Goal: Task Accomplishment & Management: Manage account settings

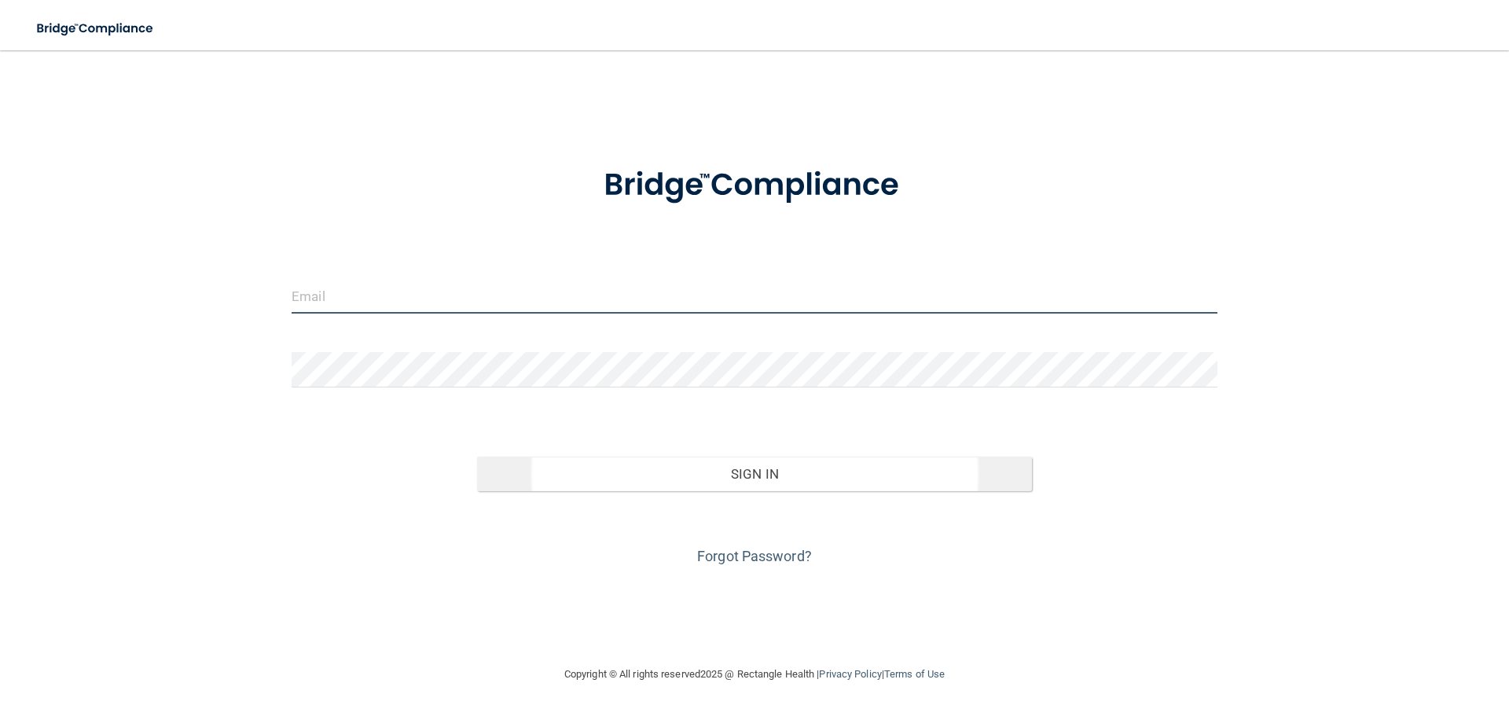
type input "[EMAIL_ADDRESS][DOMAIN_NAME]"
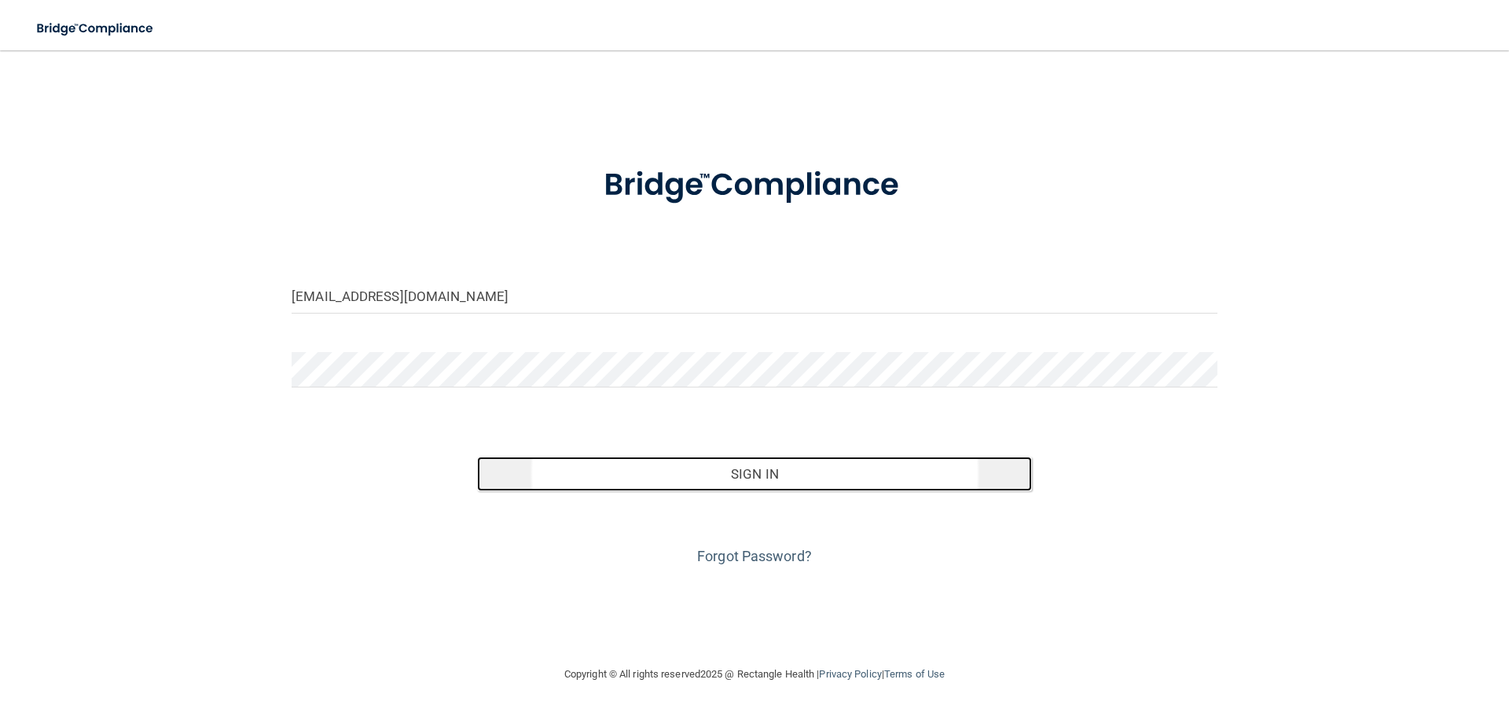
click at [682, 482] on button "Sign In" at bounding box center [755, 474] width 556 height 35
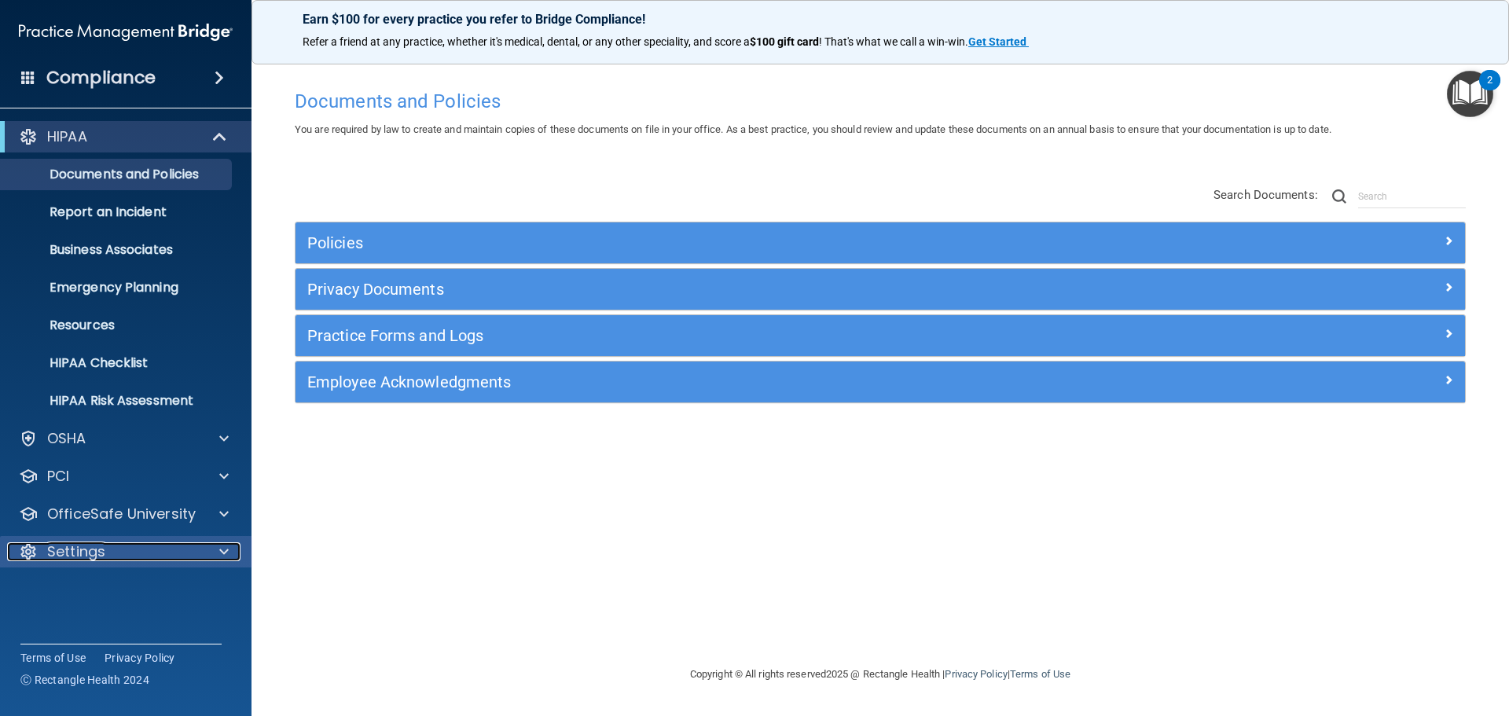
click at [113, 557] on div "Settings" at bounding box center [104, 551] width 195 height 19
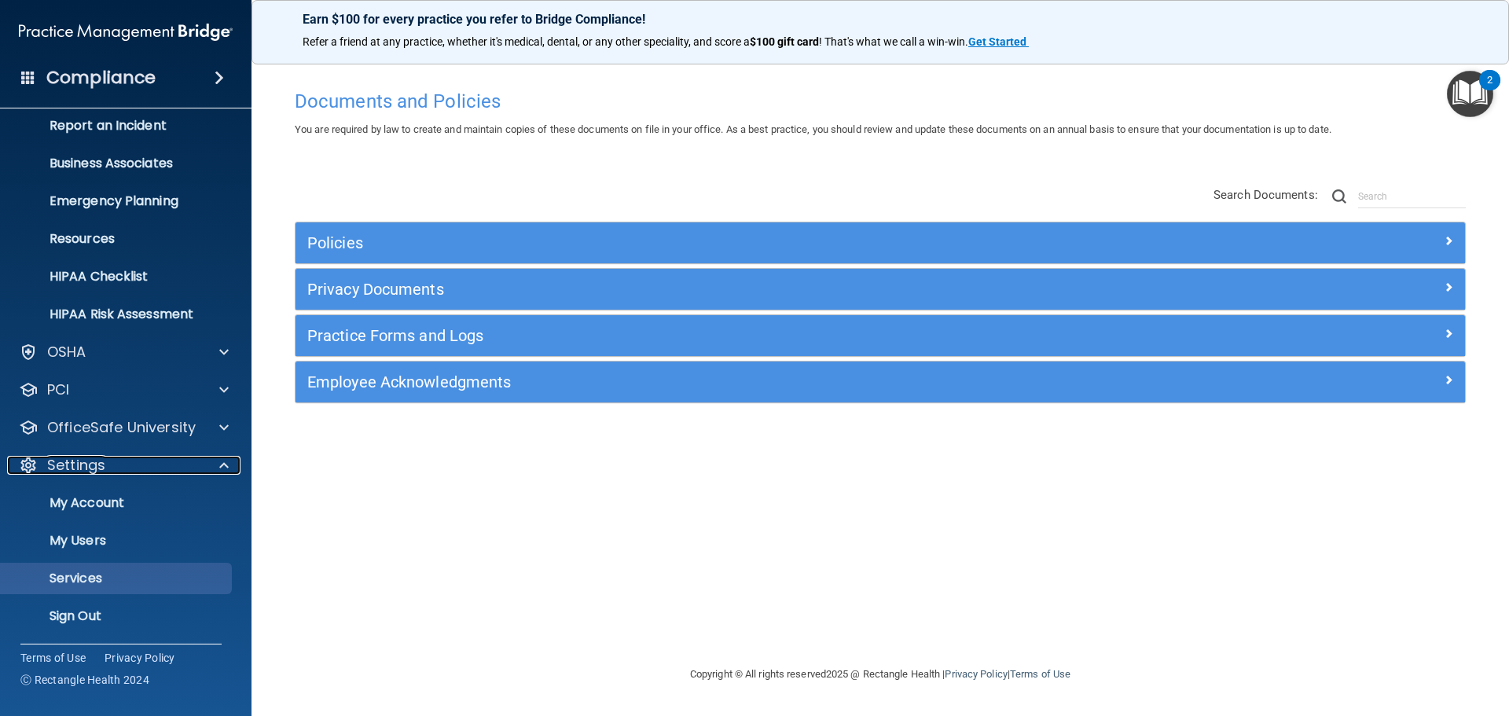
scroll to position [87, 0]
click at [75, 541] on p "My Users" at bounding box center [117, 540] width 215 height 16
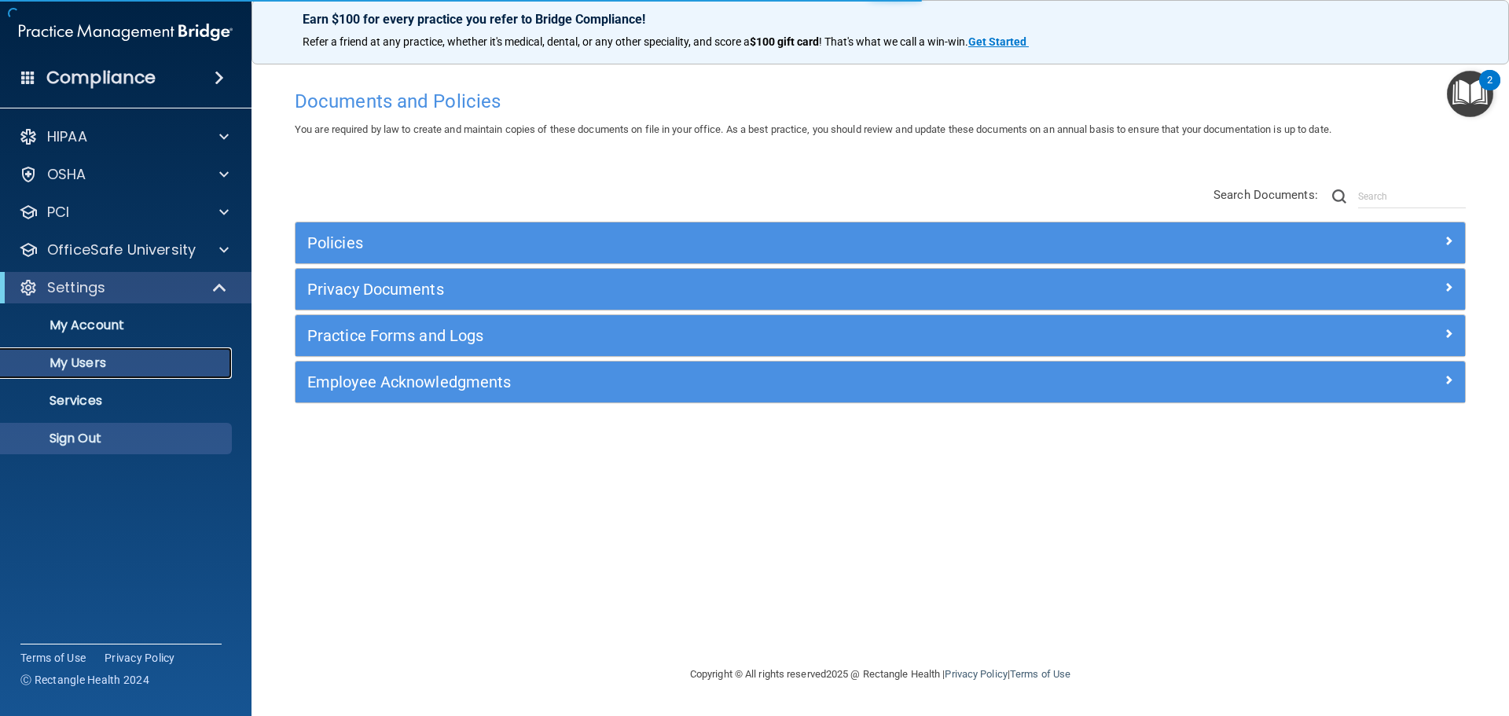
select select "20"
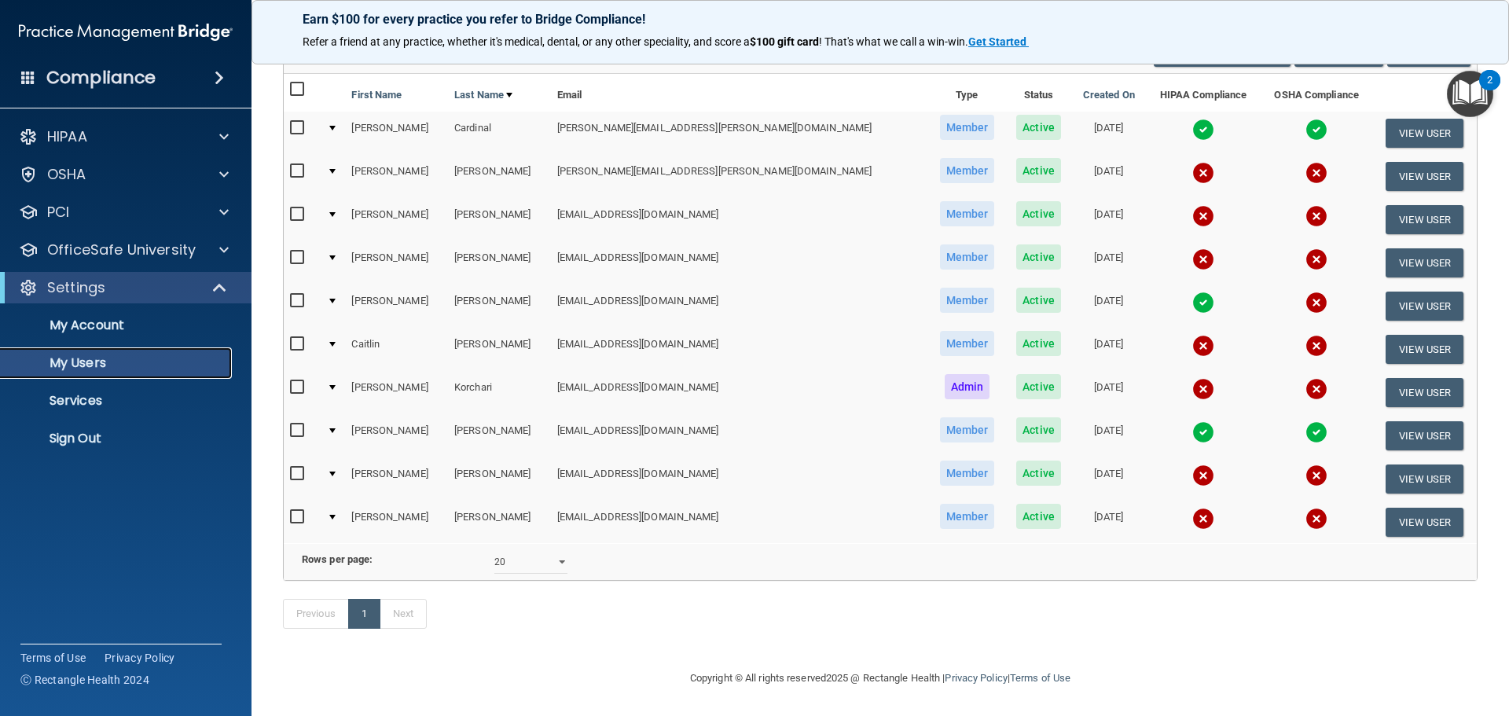
scroll to position [74, 0]
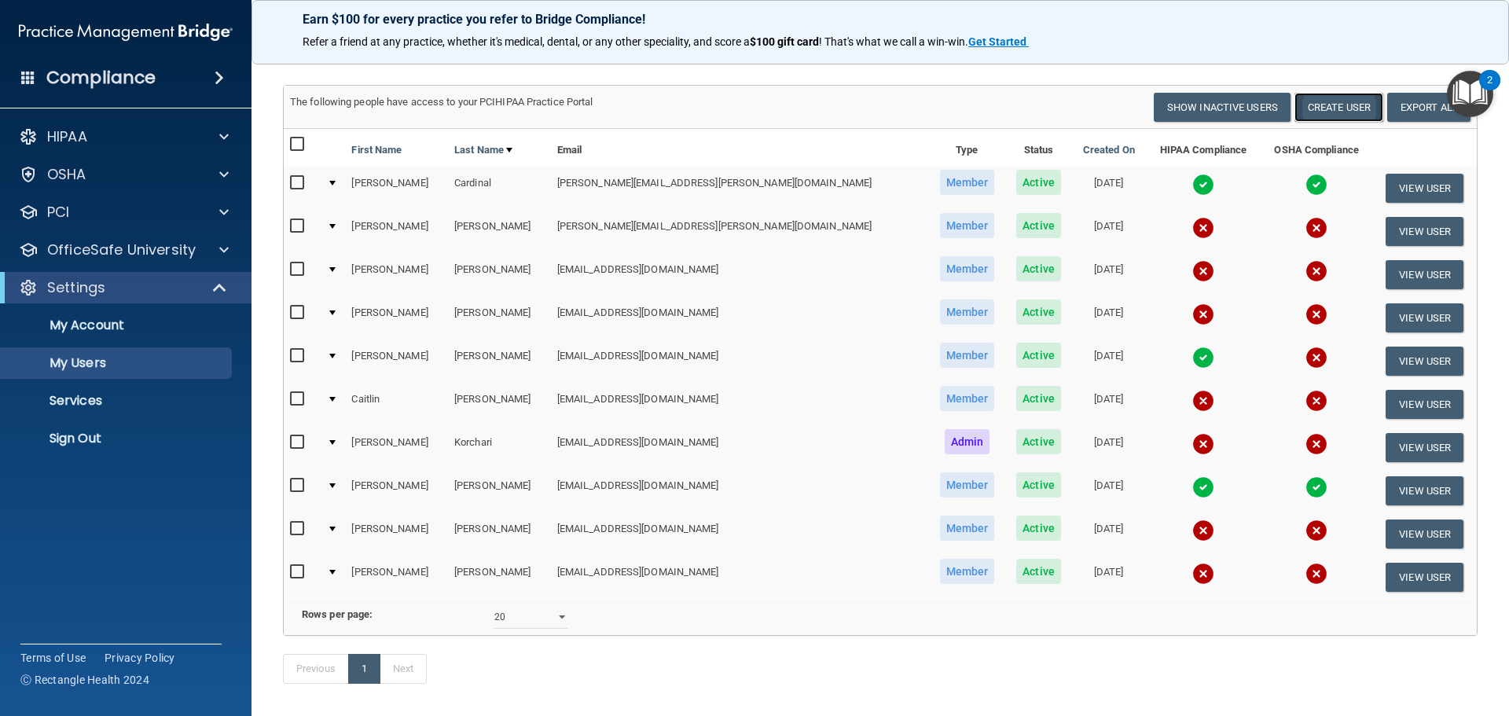
click at [1321, 113] on button "Create User" at bounding box center [1339, 107] width 89 height 29
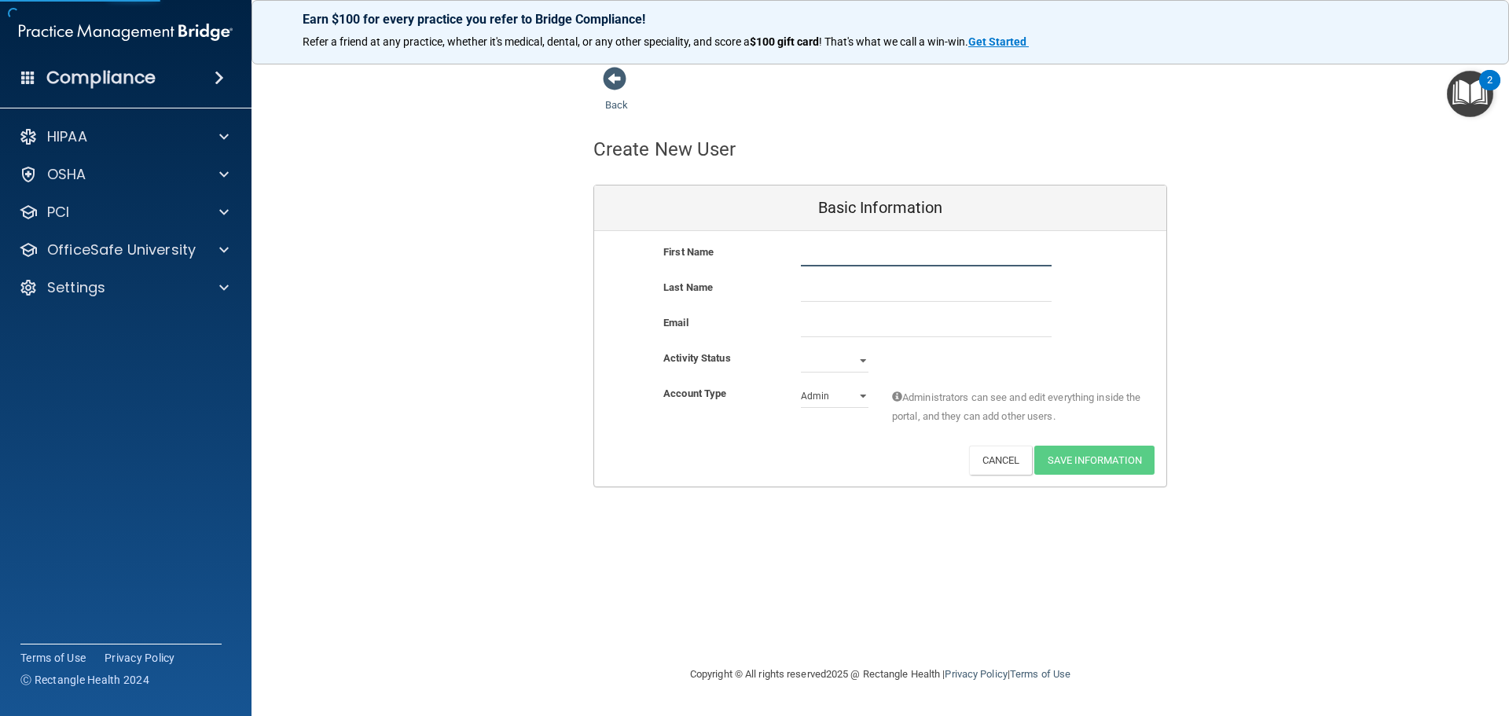
click at [827, 261] on input "text" at bounding box center [926, 255] width 251 height 24
type input "[PERSON_NAME]"
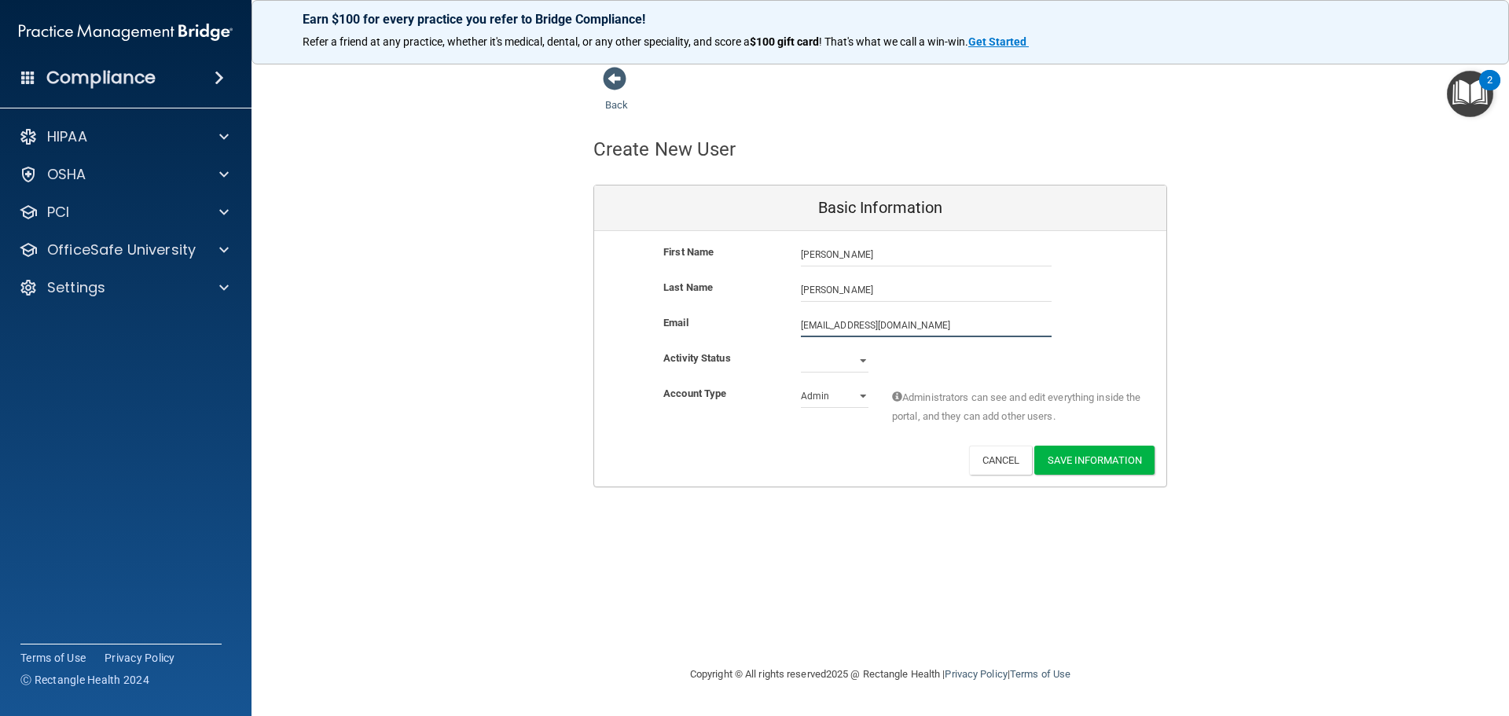
type input "[EMAIL_ADDRESS][DOMAIN_NAME]"
click at [845, 368] on select "Active Inactive" at bounding box center [835, 361] width 68 height 24
select select "active"
click at [801, 349] on select "Active Inactive" at bounding box center [835, 361] width 68 height 24
click at [828, 399] on select "Admin Member" at bounding box center [835, 396] width 68 height 24
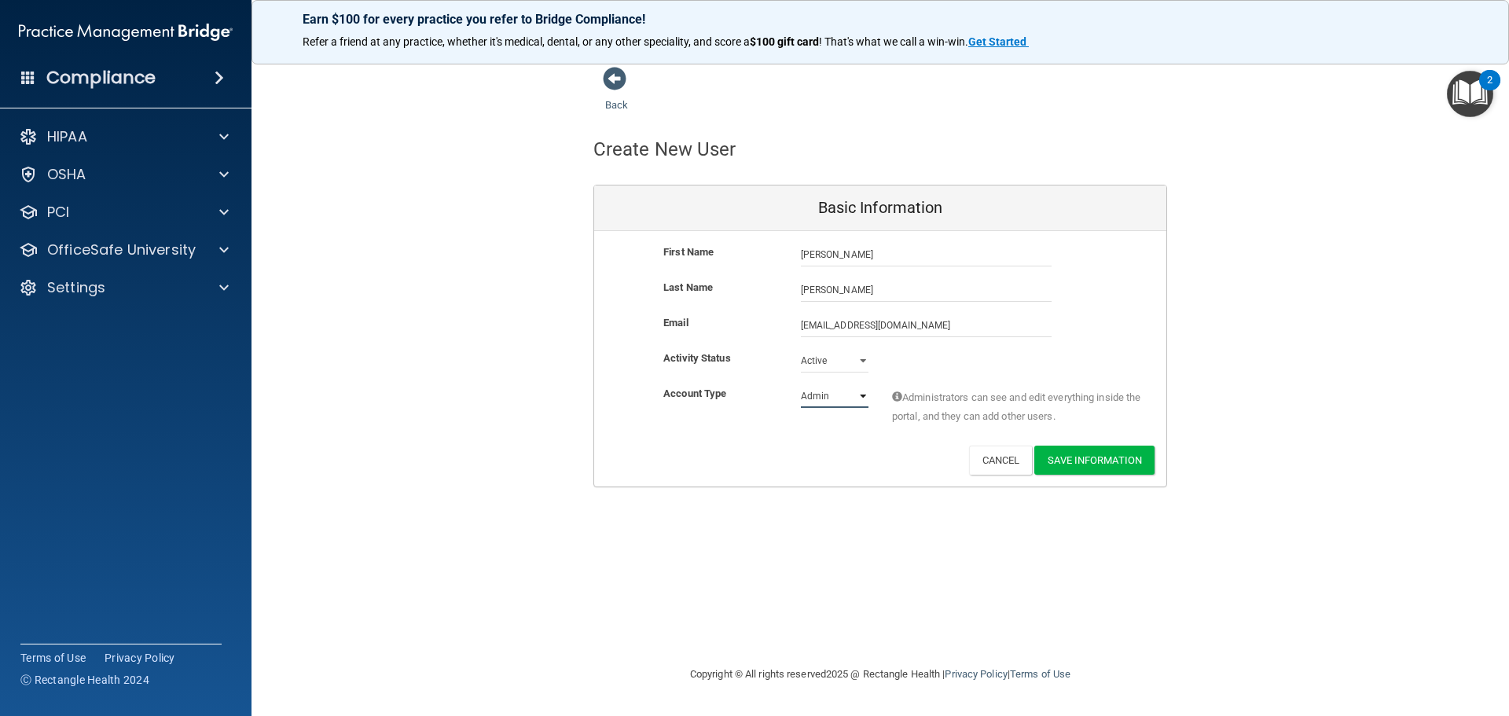
select select "practice_member"
click at [801, 384] on select "Admin Member" at bounding box center [835, 396] width 68 height 24
drag, startPoint x: 855, startPoint y: 446, endPoint x: 953, endPoint y: 479, distance: 103.7
click at [865, 454] on div "Deactivate Reset Password Edit Cancel Save Information" at bounding box center [880, 460] width 572 height 29
click at [1112, 454] on button "Save Information" at bounding box center [1094, 460] width 120 height 29
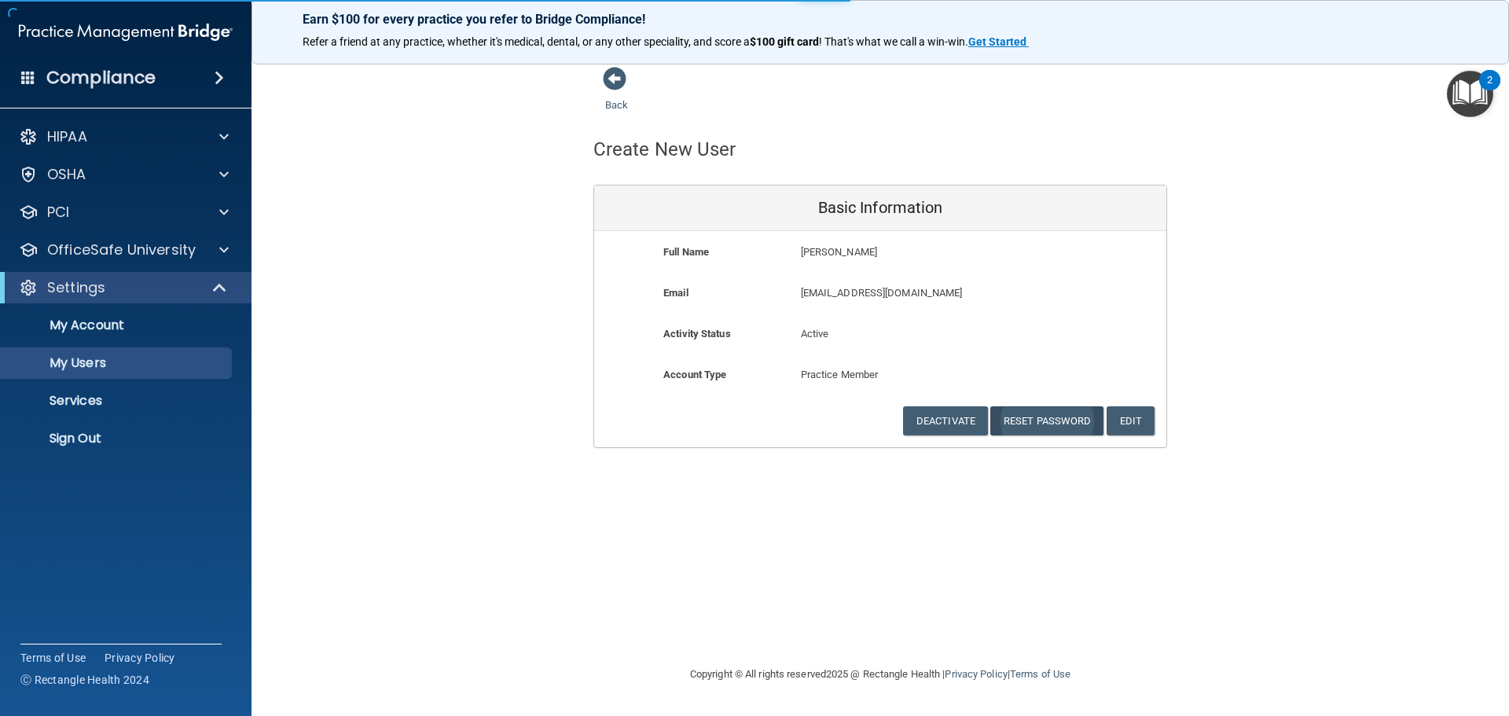
select select "20"
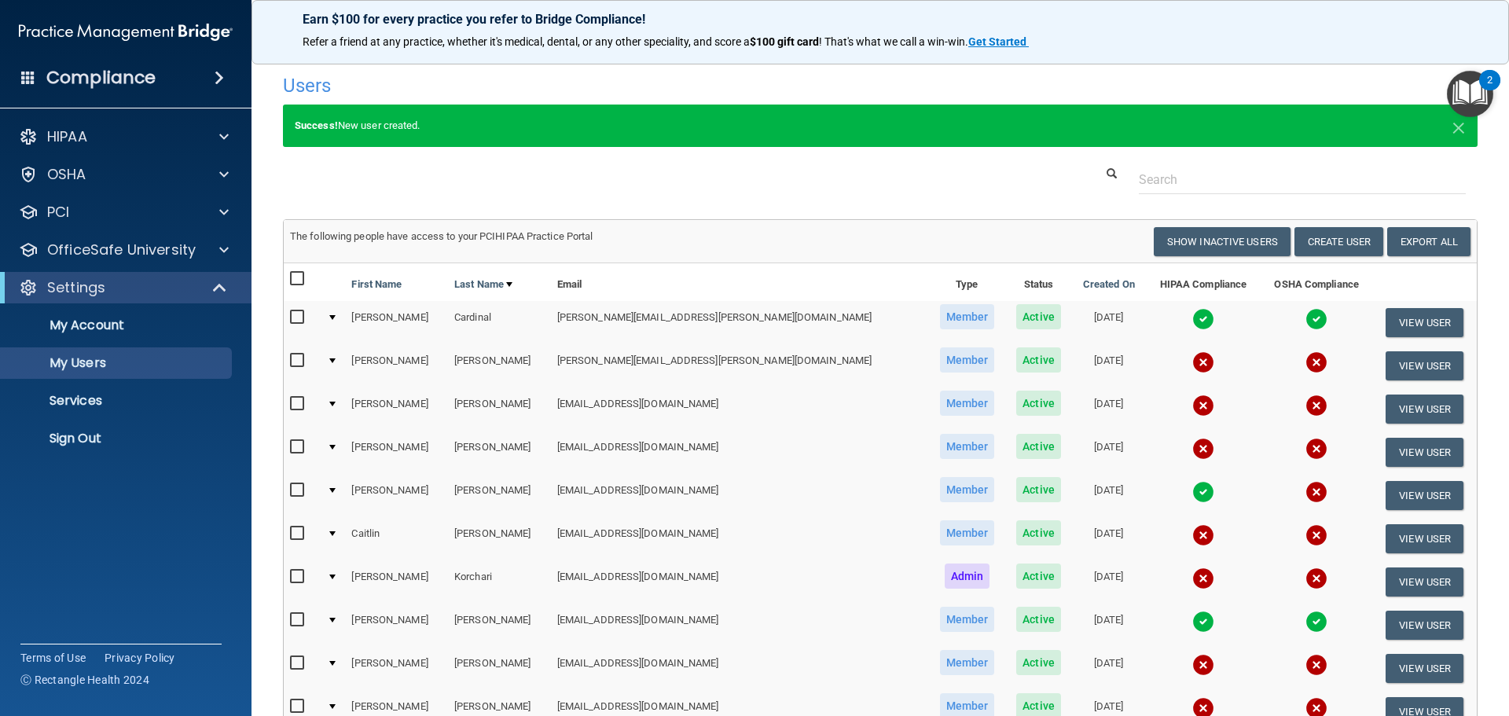
click at [296, 535] on input "checkbox" at bounding box center [299, 533] width 18 height 13
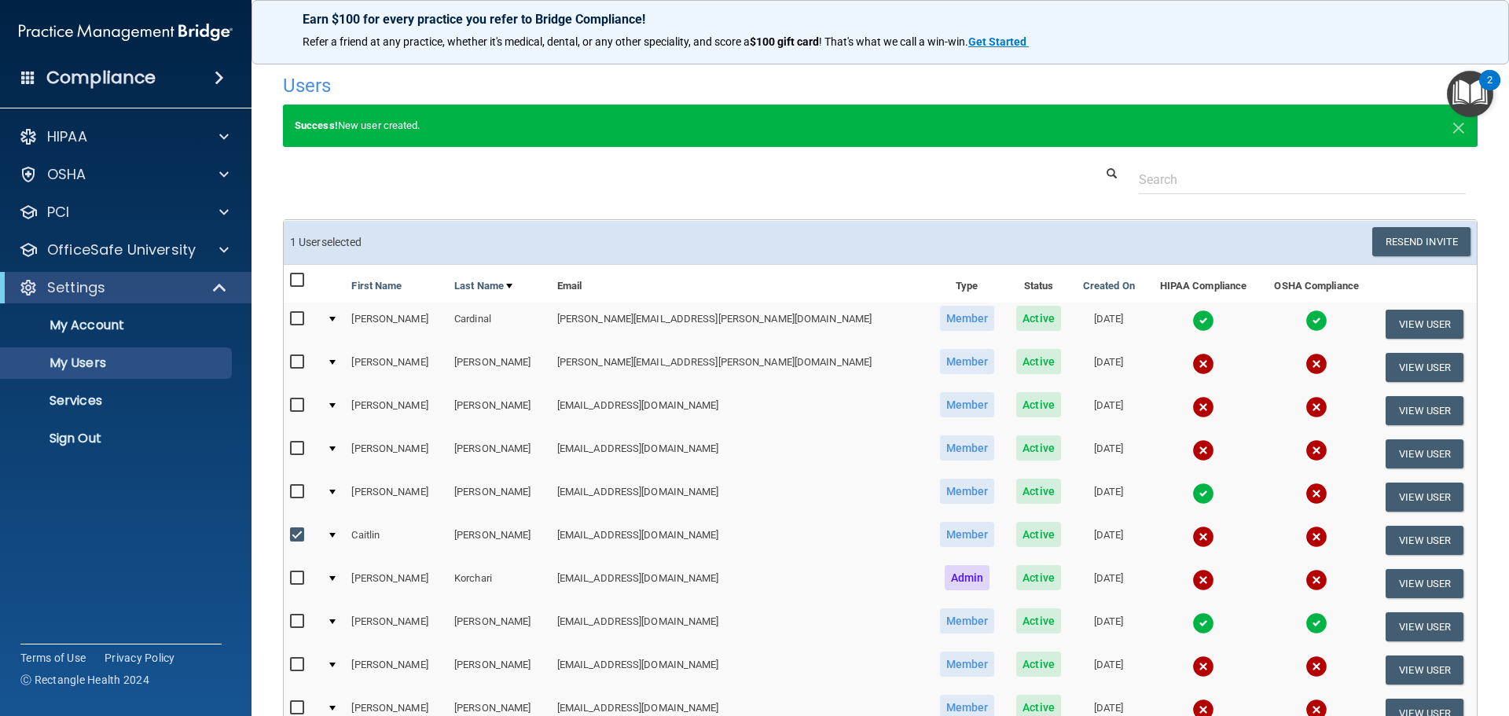
click at [336, 533] on div at bounding box center [332, 535] width 6 height 5
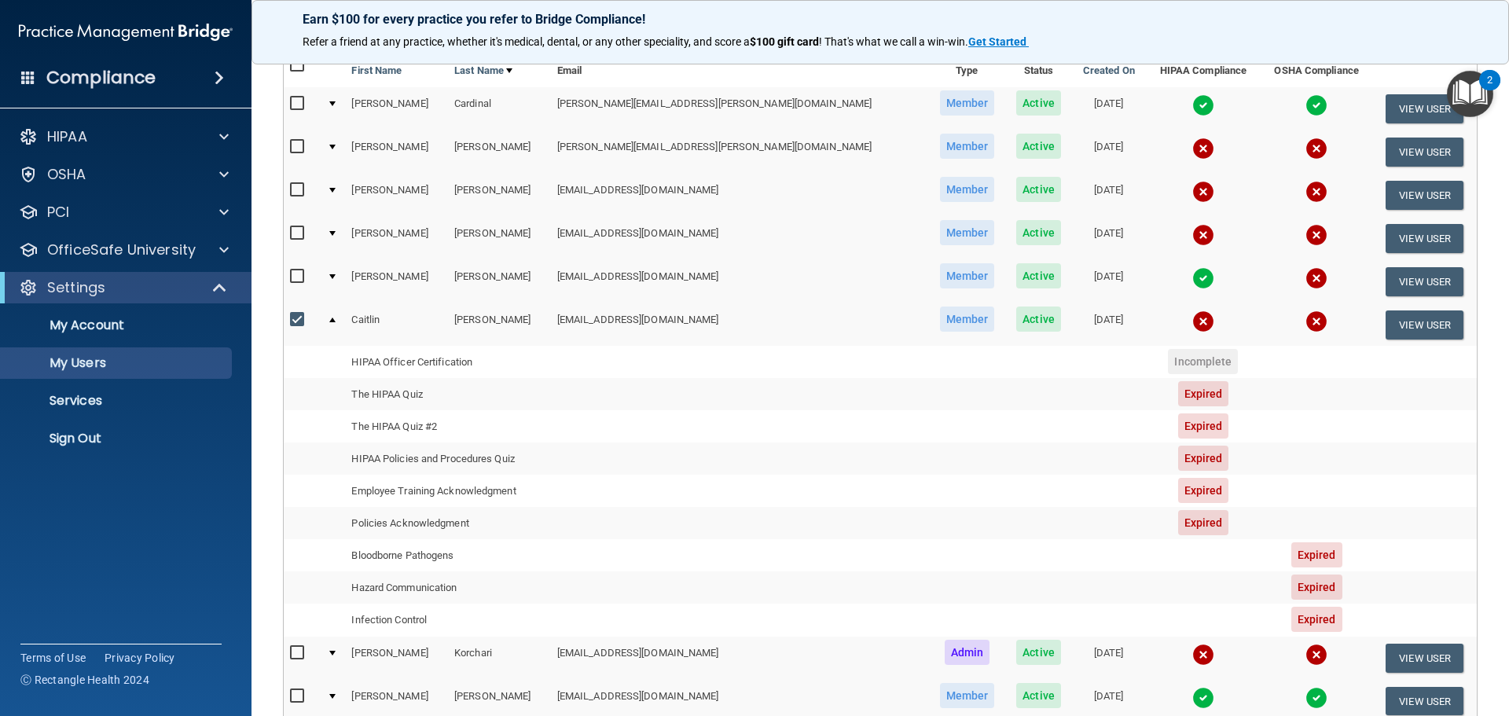
scroll to position [157, 0]
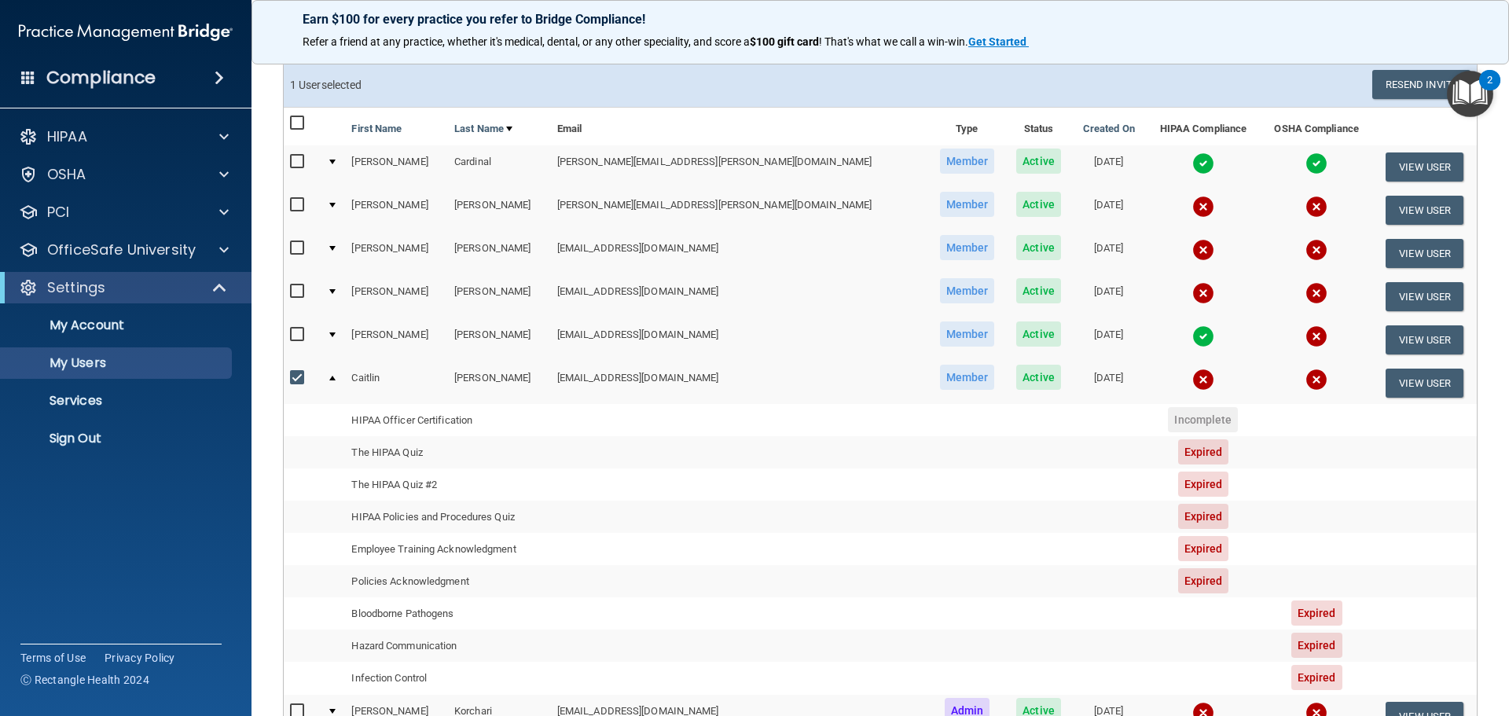
click at [296, 377] on input "checkbox" at bounding box center [299, 378] width 18 height 13
checkbox input "false"
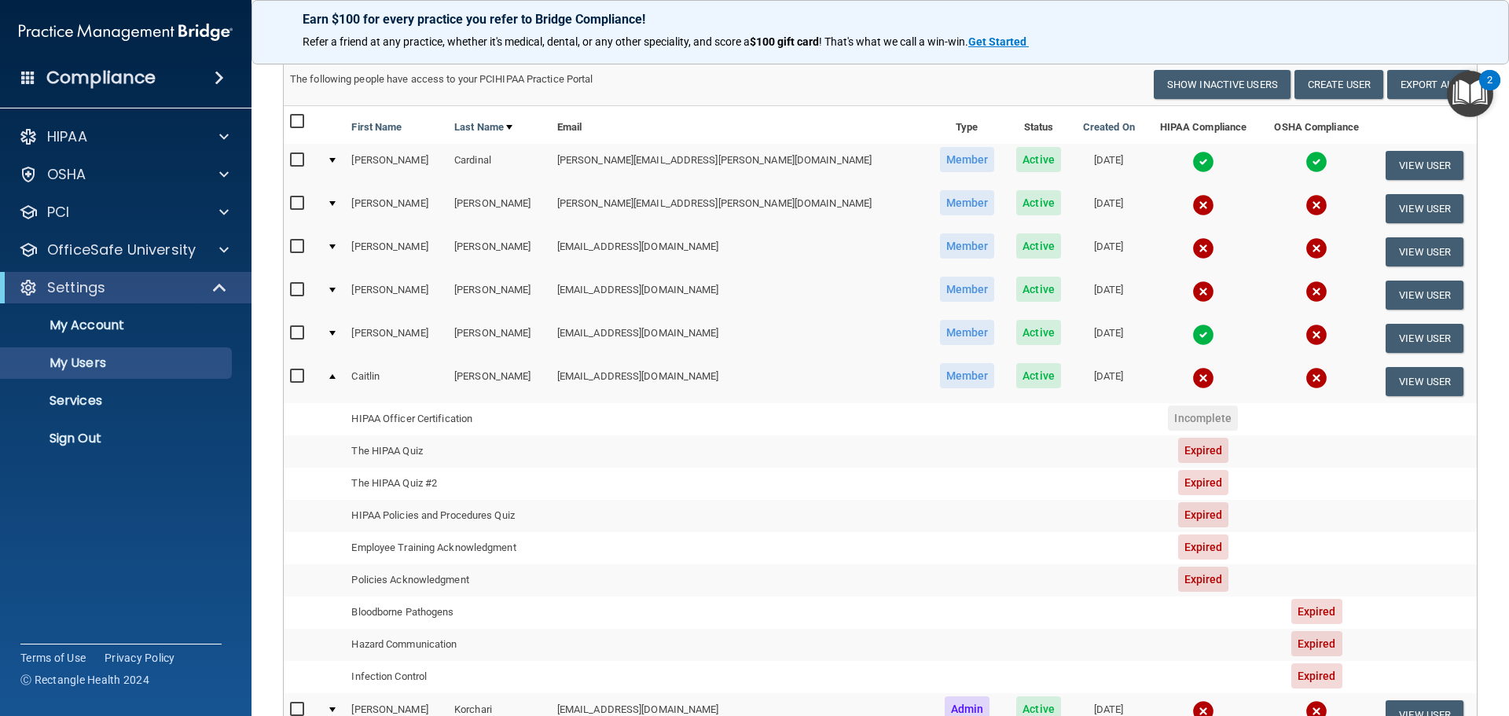
click at [336, 376] on div at bounding box center [332, 376] width 6 height 5
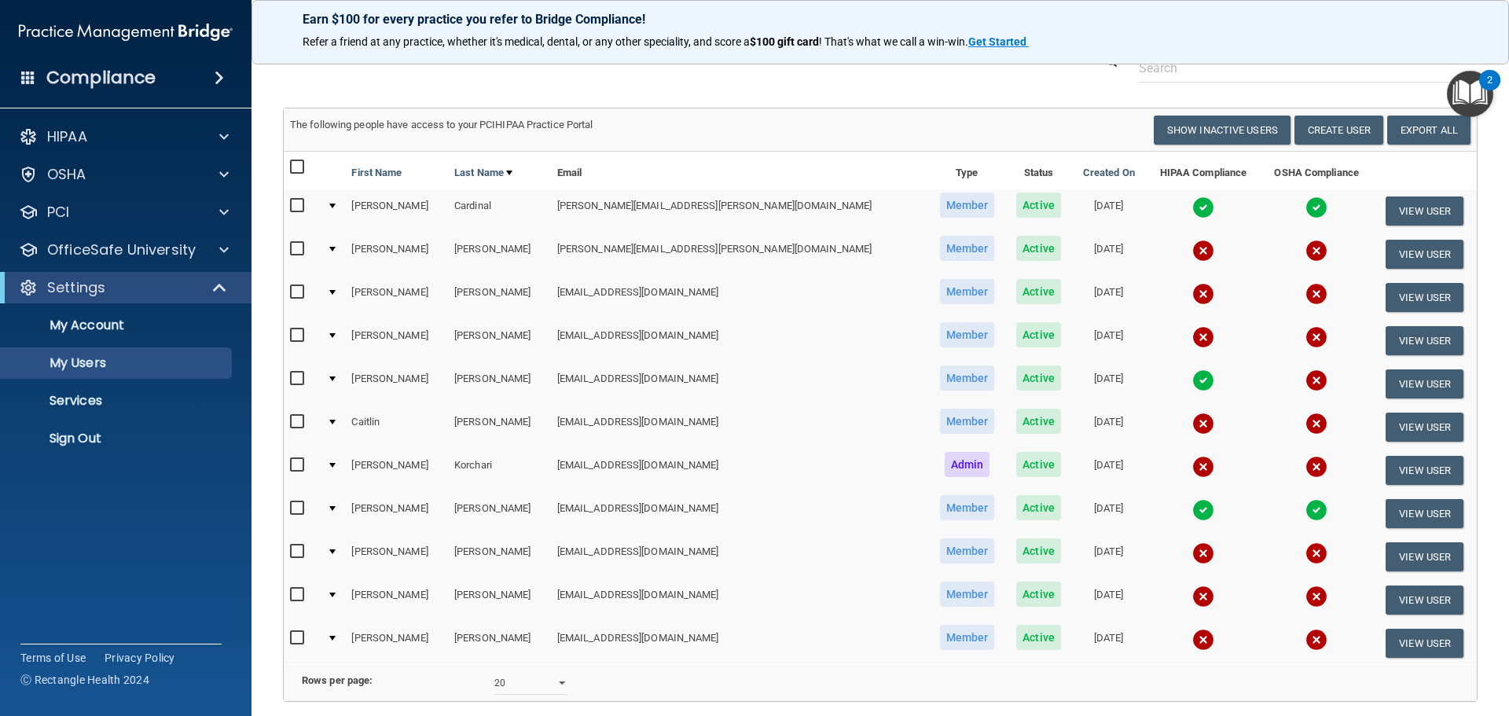
scroll to position [99, 0]
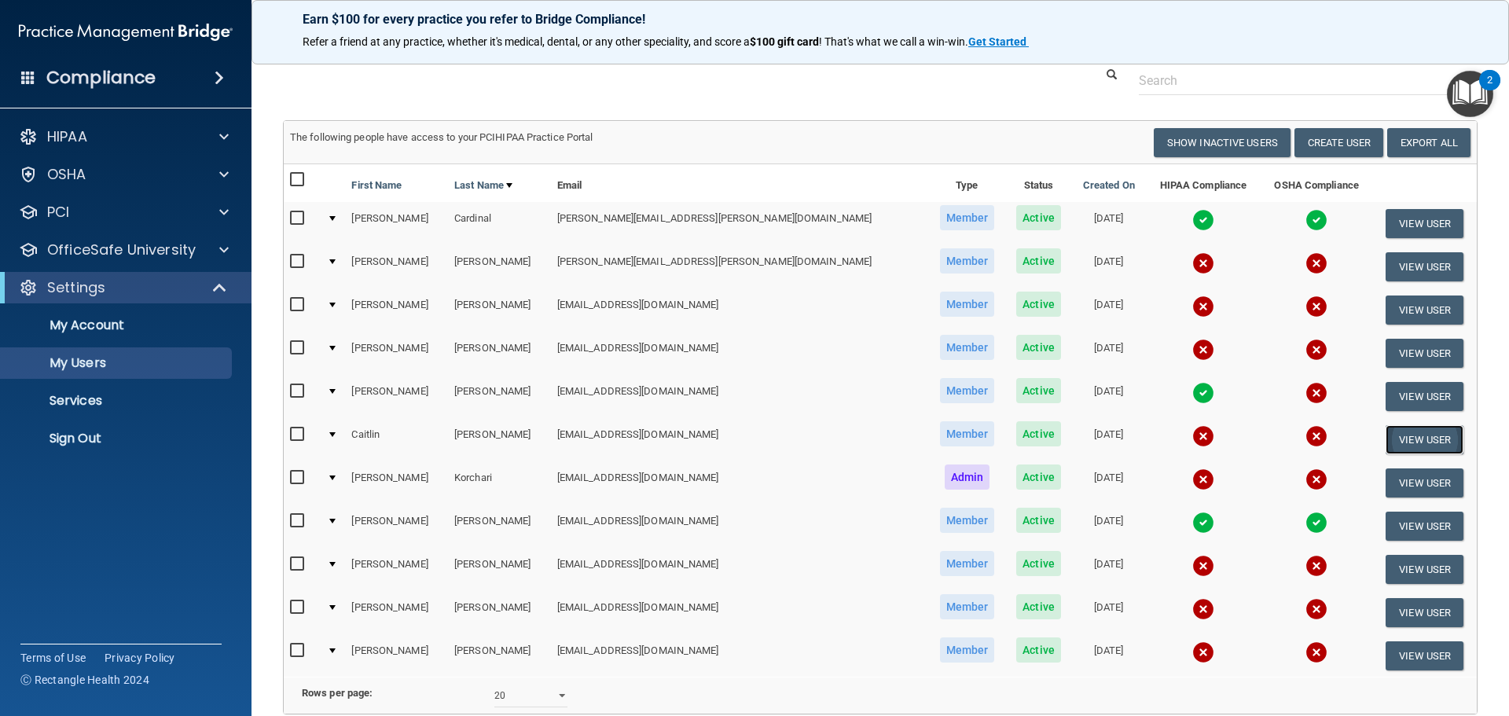
click at [1426, 435] on button "View User" at bounding box center [1425, 439] width 78 height 29
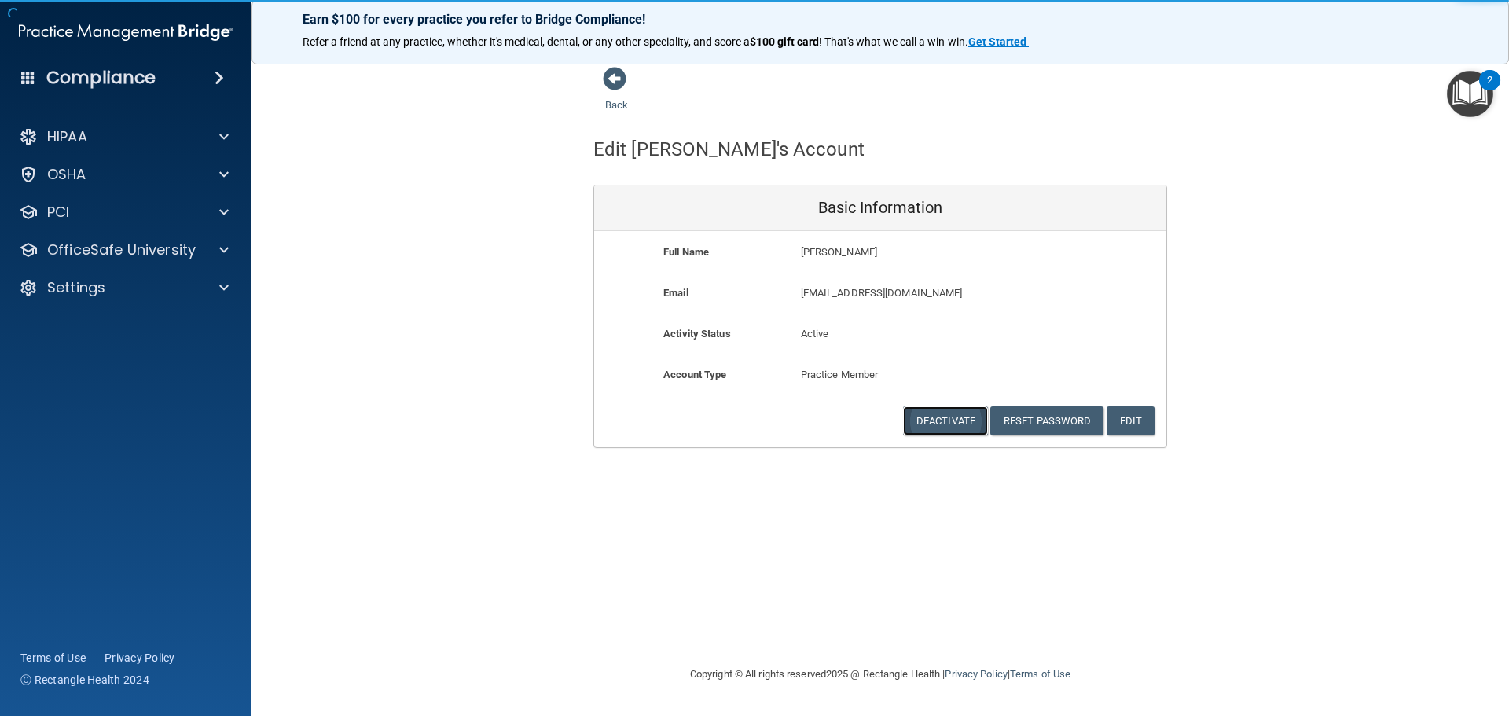
click at [946, 408] on button "Deactivate" at bounding box center [945, 420] width 85 height 29
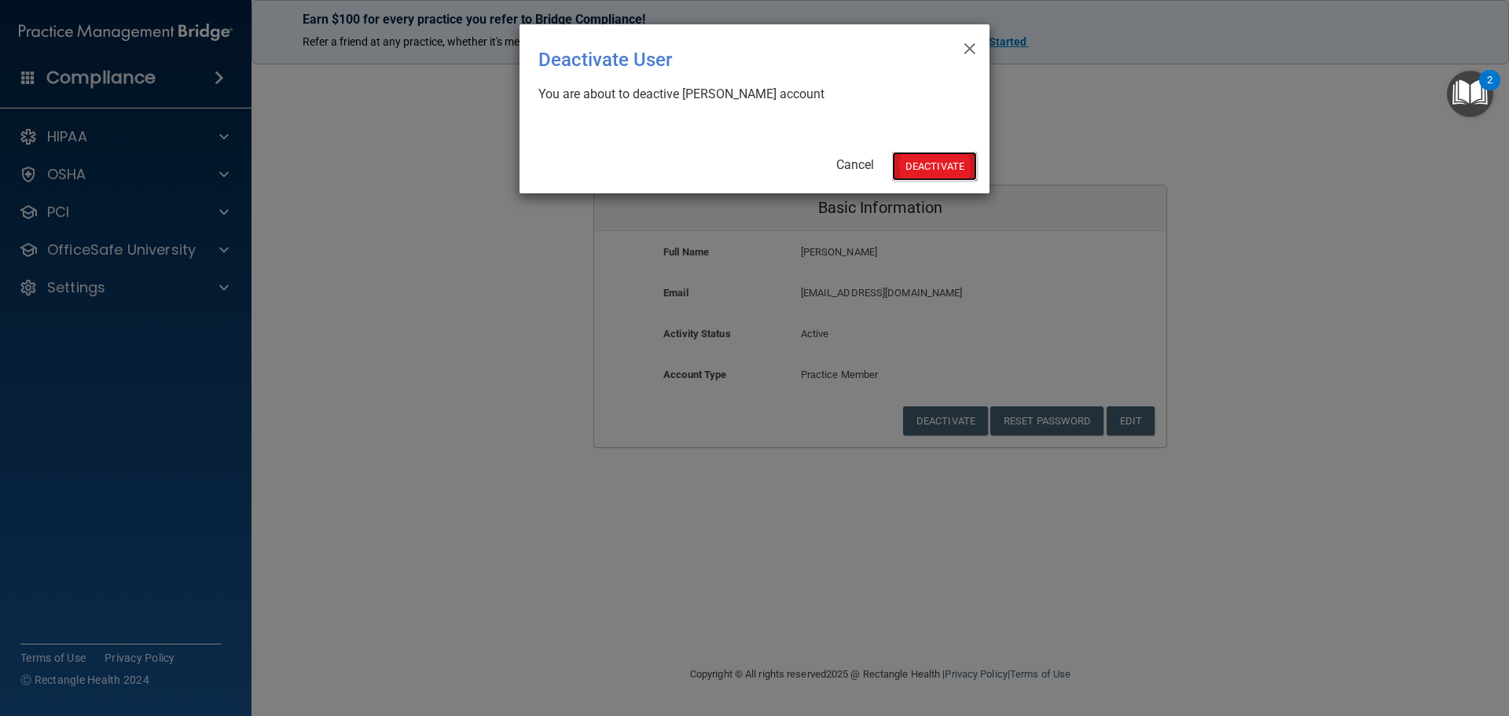
click at [941, 161] on button "Deactivate" at bounding box center [934, 166] width 85 height 29
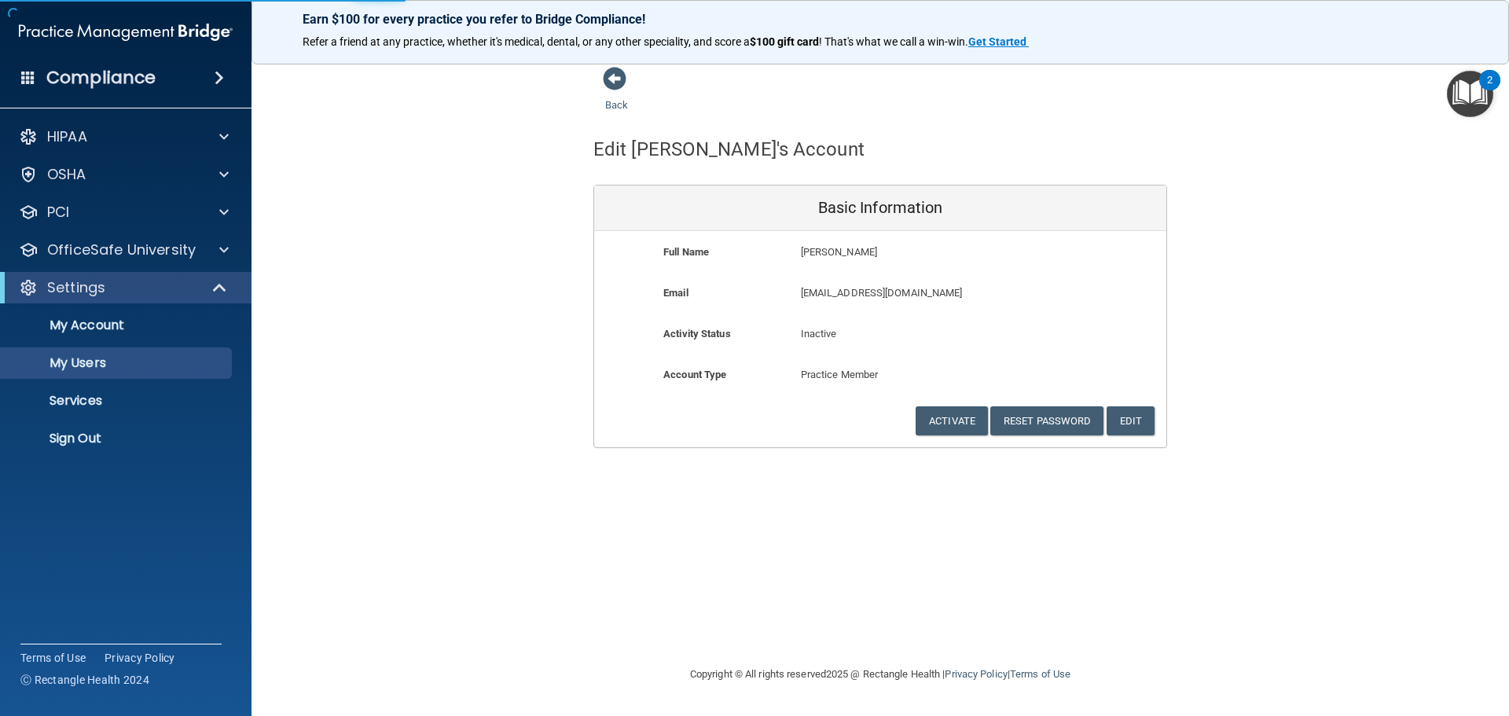
select select "20"
